Goal: Information Seeking & Learning: Learn about a topic

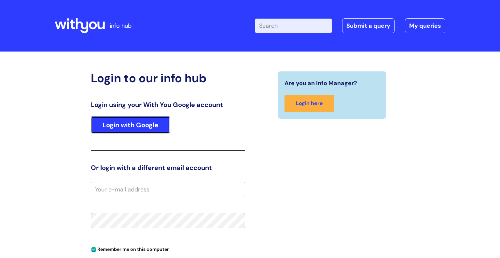
click at [127, 130] on link "Login with Google" at bounding box center [130, 124] width 79 height 17
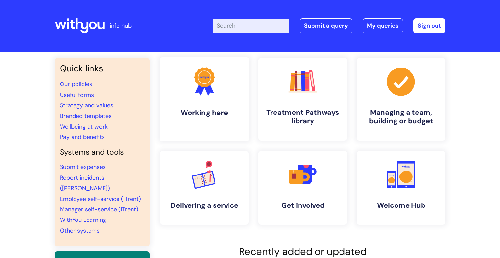
click at [207, 86] on icon at bounding box center [204, 77] width 20 height 20
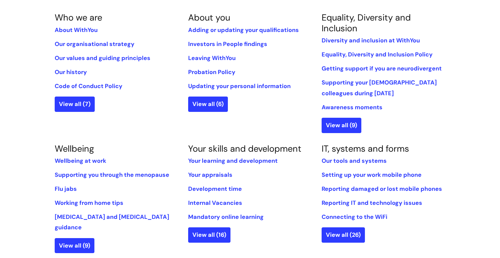
scroll to position [146, 0]
